Goal: Information Seeking & Learning: Learn about a topic

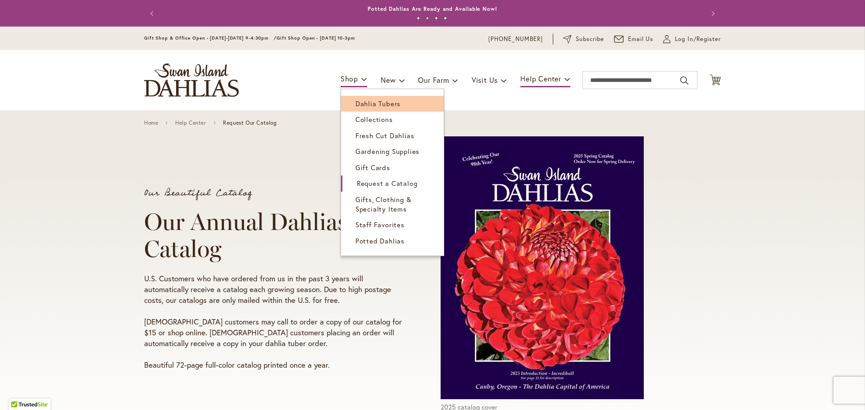
click at [396, 101] on link "Dahlia Tubers" at bounding box center [392, 104] width 103 height 16
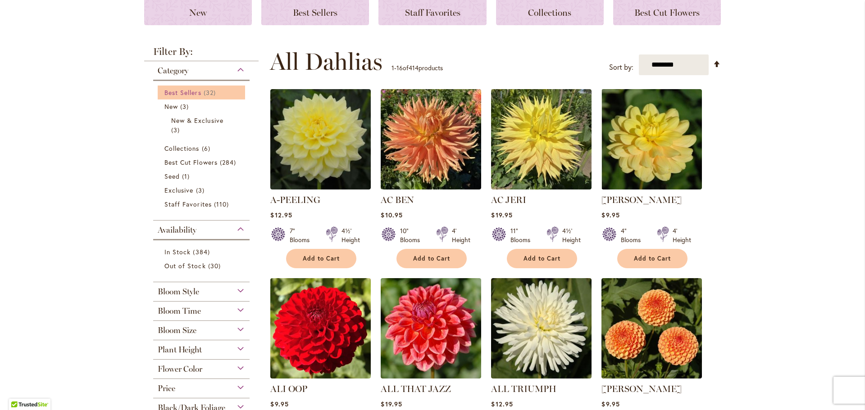
scroll to position [135, 0]
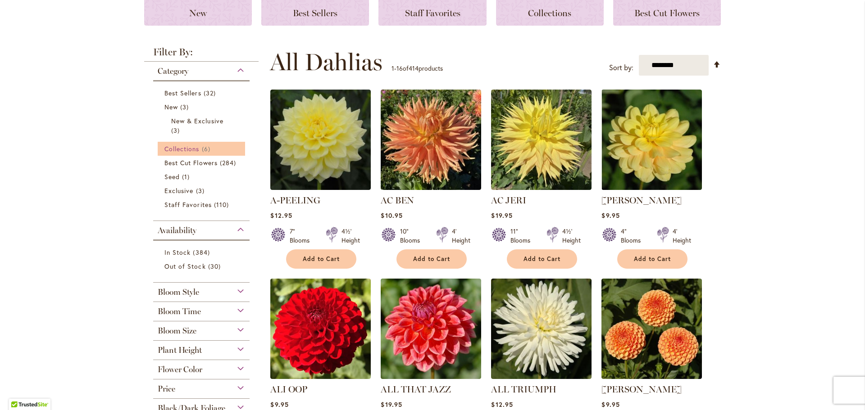
click at [190, 147] on span "Collections" at bounding box center [181, 149] width 35 height 9
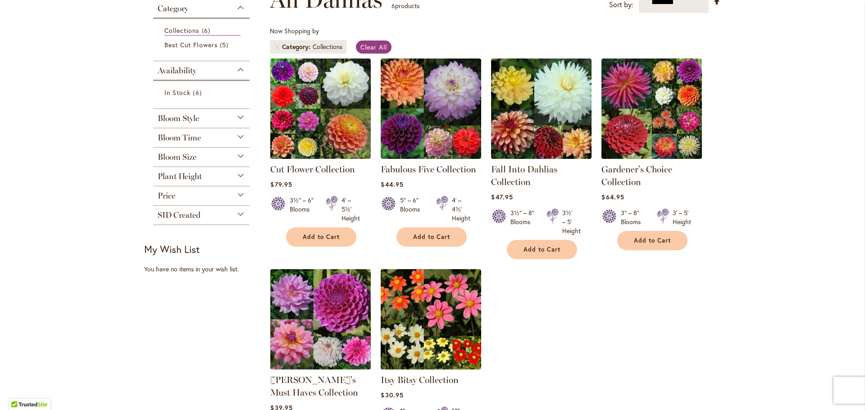
scroll to position [135, 0]
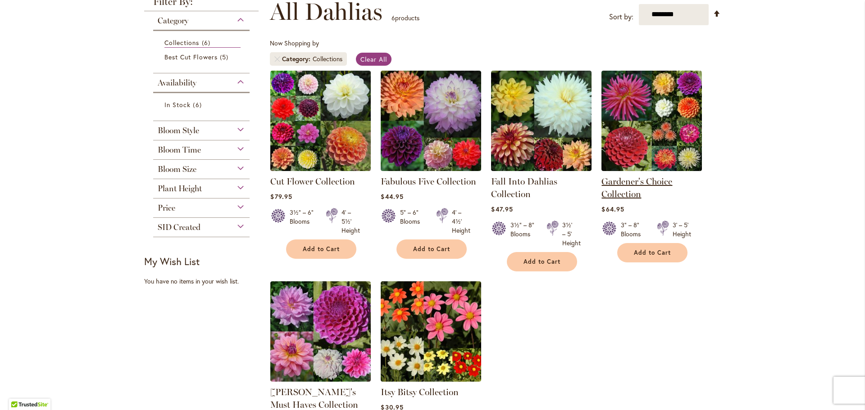
click at [634, 183] on link "Gardener's Choice Collection" at bounding box center [637, 187] width 71 height 23
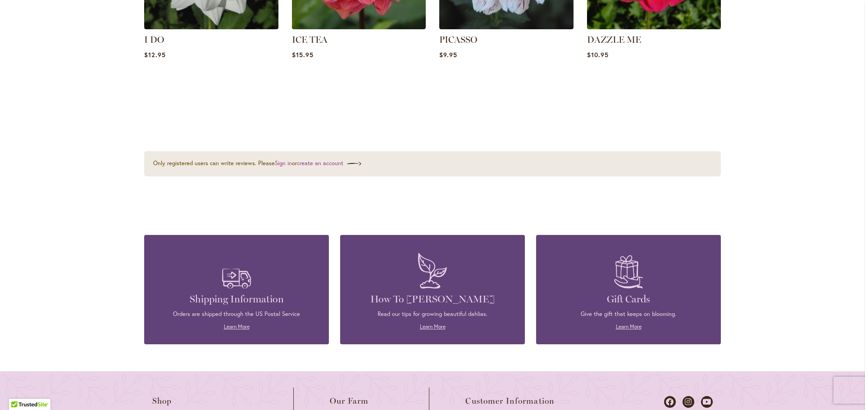
scroll to position [1307, 0]
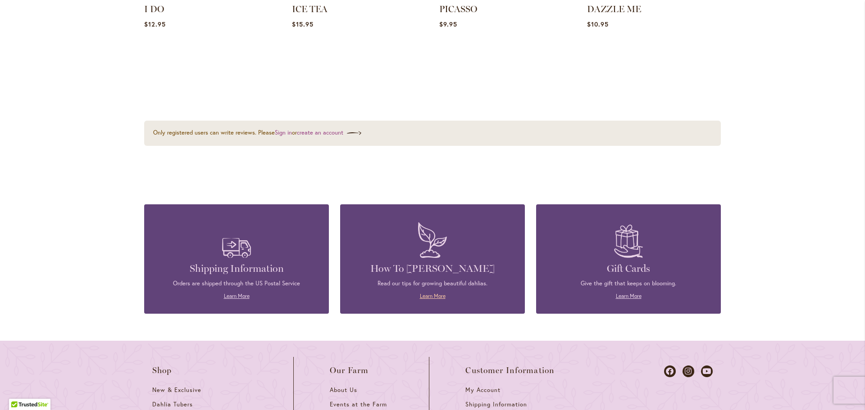
click at [429, 296] on link "Learn More" at bounding box center [433, 296] width 26 height 7
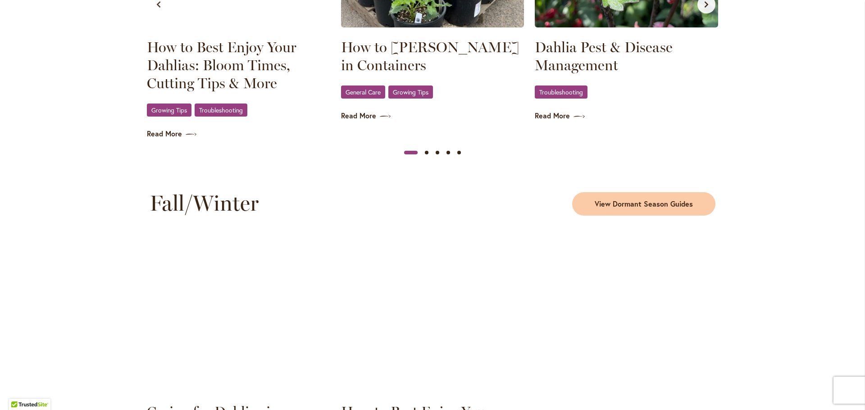
scroll to position [991, 0]
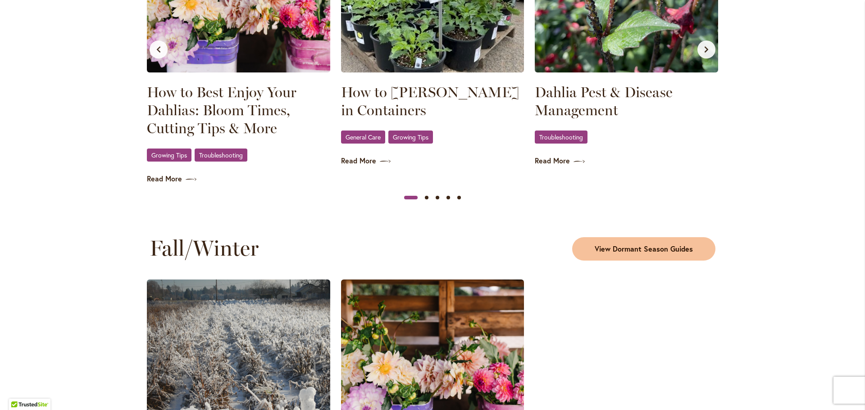
click at [657, 247] on span "View Dormant Season Guides" at bounding box center [644, 249] width 98 height 10
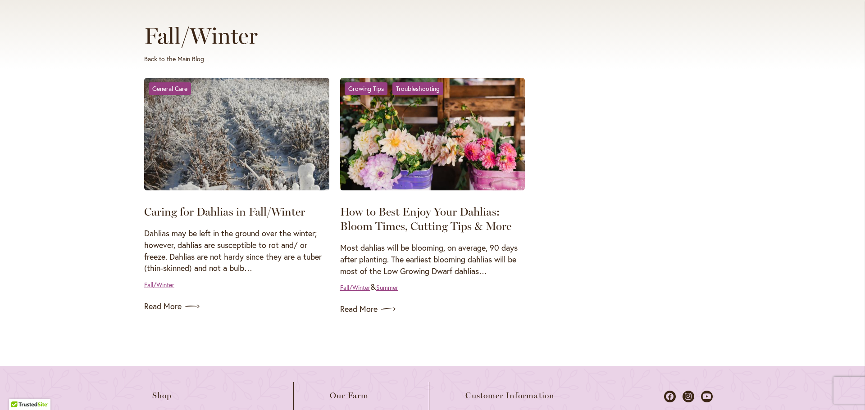
scroll to position [135, 0]
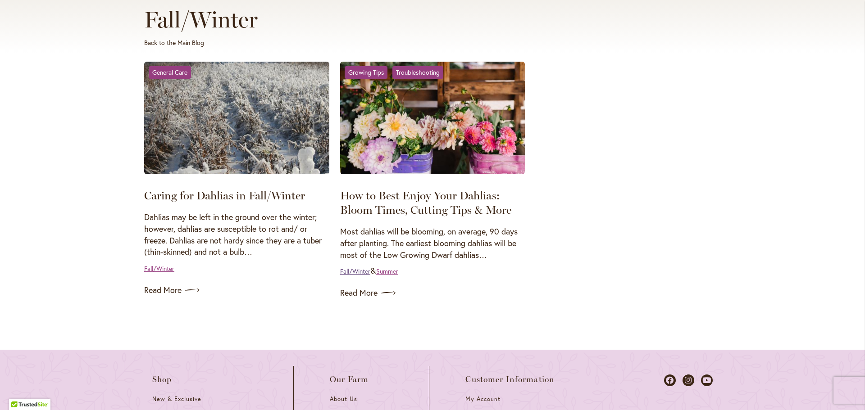
click at [360, 272] on link "Fall/Winter" at bounding box center [355, 271] width 30 height 9
